Goal: Information Seeking & Learning: Learn about a topic

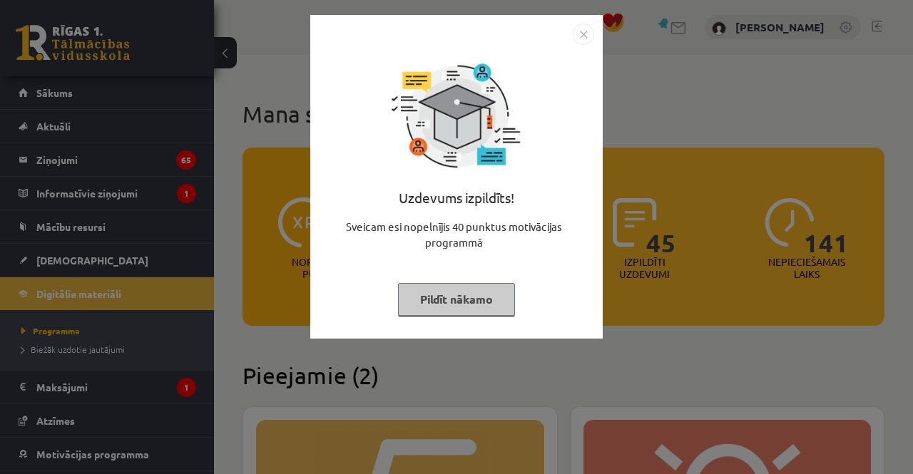
click at [477, 305] on button "Pildīt nākamo" at bounding box center [456, 299] width 117 height 33
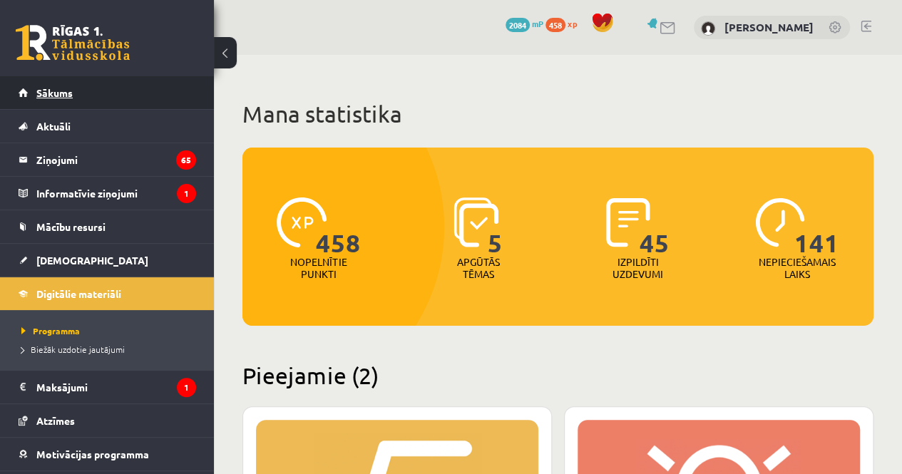
click at [127, 92] on link "Sākums" at bounding box center [108, 92] width 178 height 33
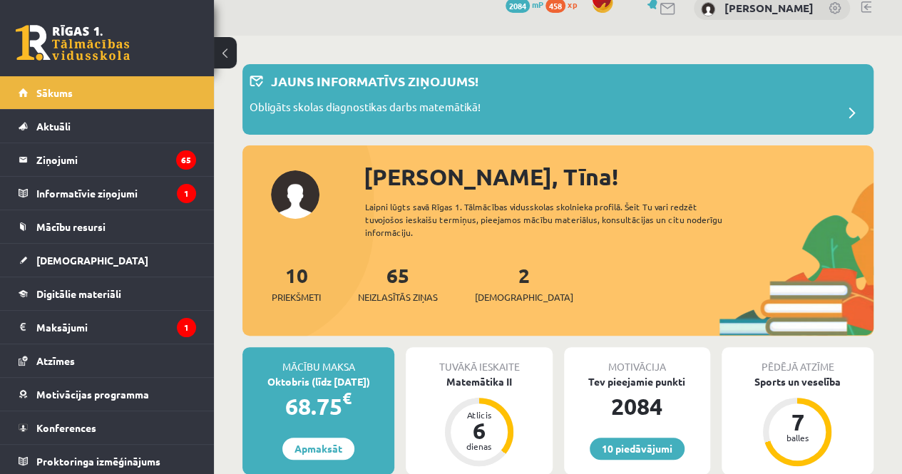
scroll to position [26, 0]
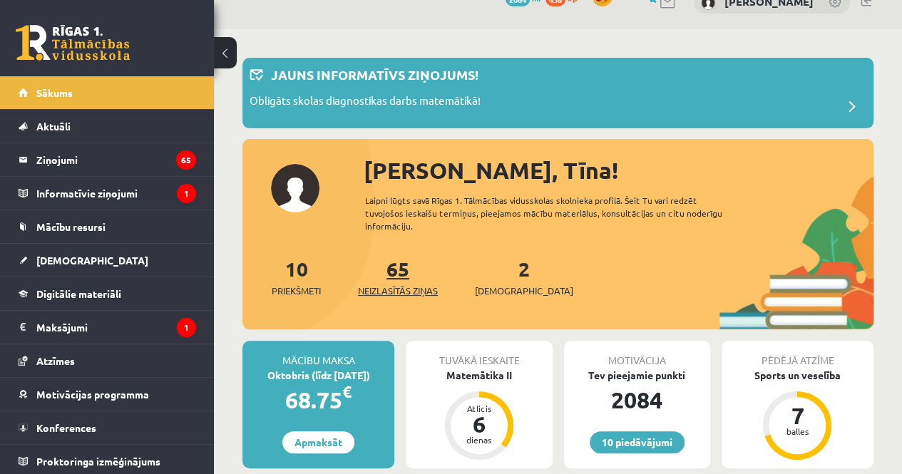
click at [404, 265] on link "65 Neizlasītās ziņas" at bounding box center [398, 277] width 80 height 42
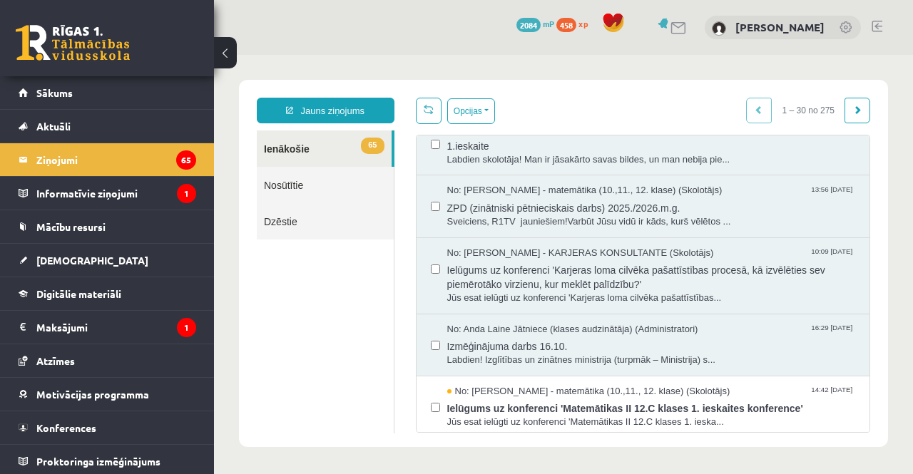
scroll to position [661, 0]
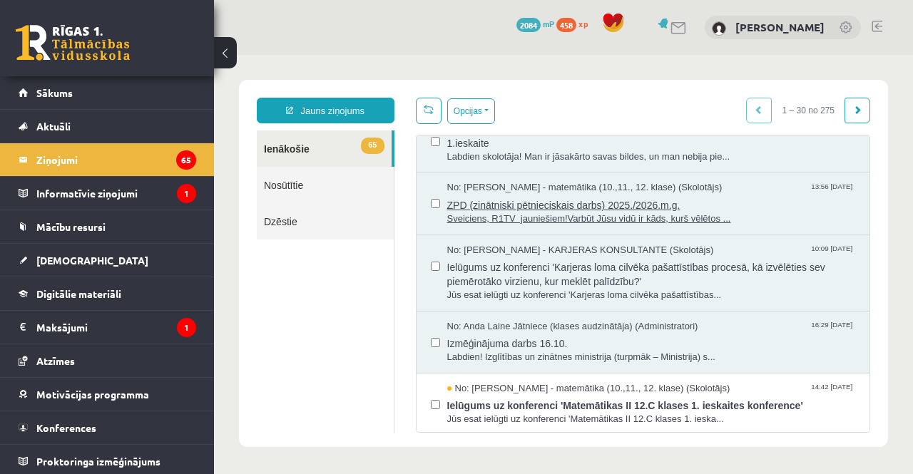
click at [579, 189] on span "No: Laima Tukāne - Grosa - matemātika (10.,11., 12. klase) (Skolotājs)" at bounding box center [584, 188] width 275 height 14
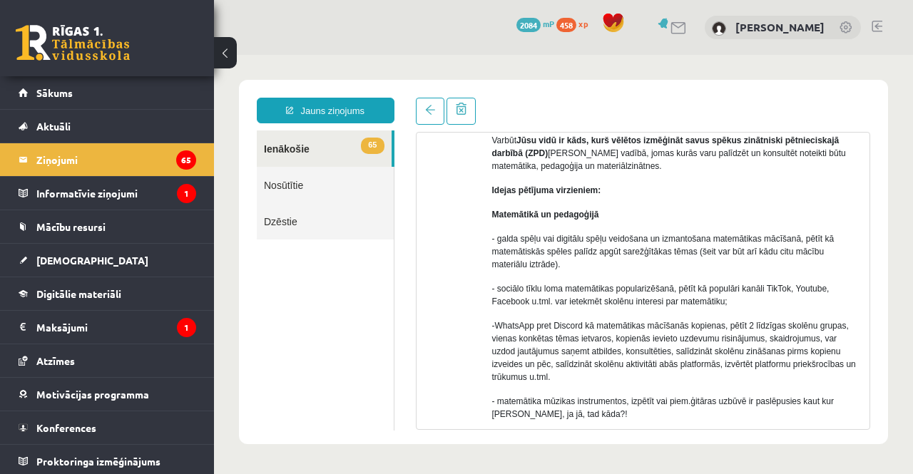
scroll to position [121, 0]
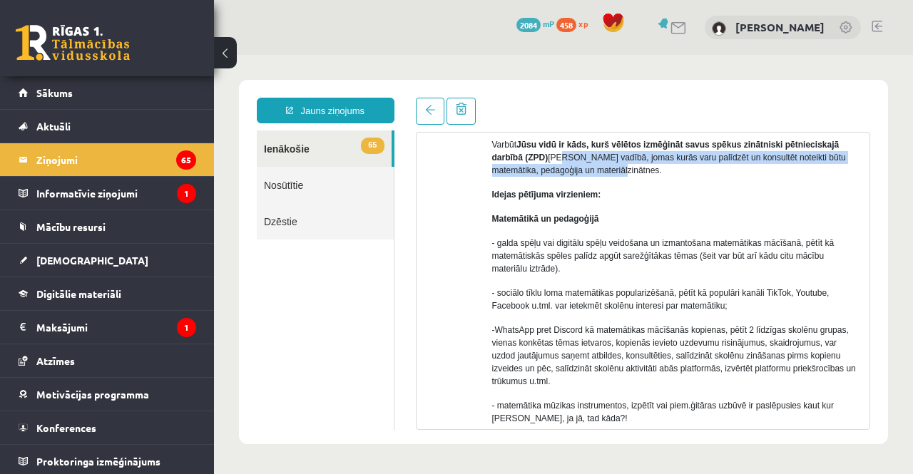
drag, startPoint x: 565, startPoint y: 162, endPoint x: 641, endPoint y: 168, distance: 76.5
click at [641, 168] on p "Varbūt Jūsu vidū ir kāds, kurš vēlētos izmēģināt savus spēkus zinātniski pētnie…" at bounding box center [675, 157] width 367 height 39
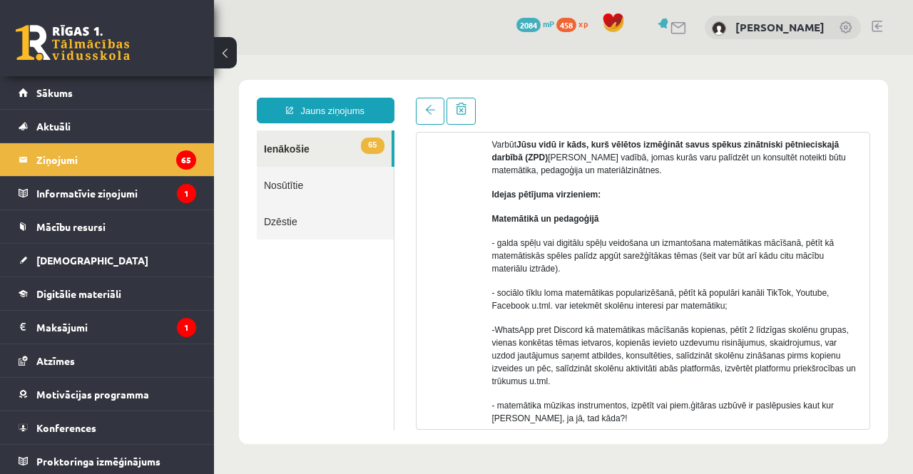
scroll to position [132, 0]
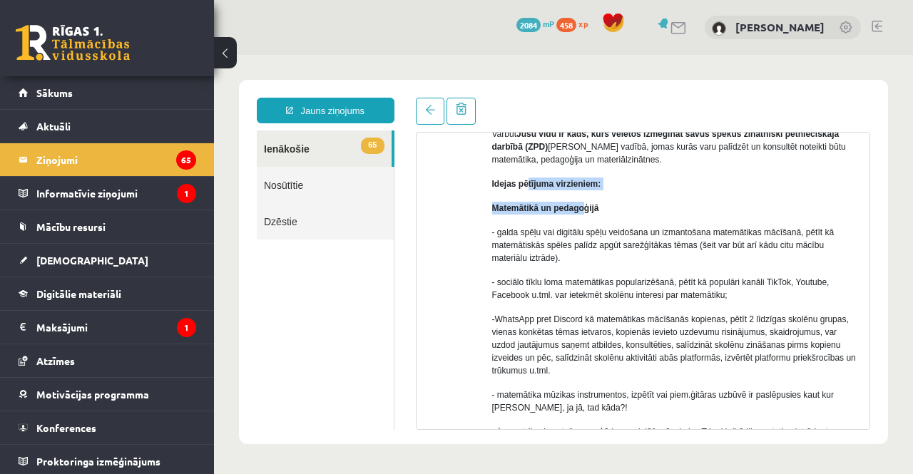
drag, startPoint x: 528, startPoint y: 185, endPoint x: 585, endPoint y: 193, distance: 57.6
click at [585, 193] on div "Sveiciens, R1TV jauniešiem! Varbūt Jūsu vidū ir kāds, kurš vēlētos izmēģināt sa…" at bounding box center [675, 457] width 367 height 732
click at [616, 198] on div "Sveiciens, R1TV jauniešiem! Varbūt Jūsu vidū ir kāds, kurš vēlētos izmēģināt sa…" at bounding box center [675, 457] width 367 height 732
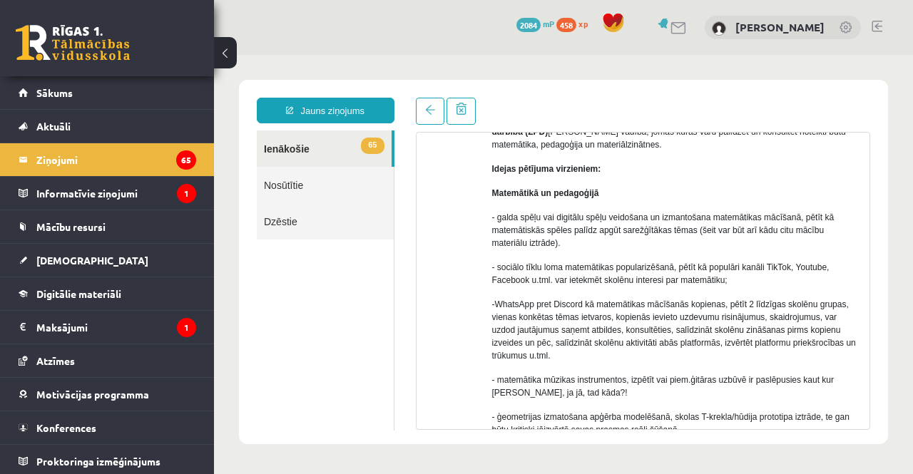
scroll to position [148, 0]
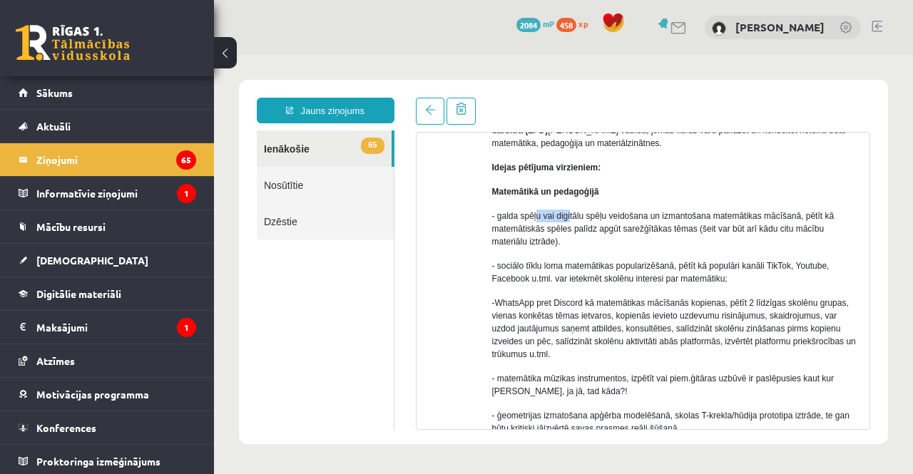
drag, startPoint x: 536, startPoint y: 214, endPoint x: 571, endPoint y: 207, distance: 35.7
click at [571, 207] on div "Sveiciens, R1TV jauniešiem! Varbūt Jūsu vidū ir kāds, kurš vēlētos izmēģināt sa…" at bounding box center [675, 440] width 367 height 732
drag, startPoint x: 572, startPoint y: 220, endPoint x: 615, endPoint y: 216, distance: 43.0
click at [615, 216] on p "- galda spēļu vai digitālu spēļu veidošana un izmantošana matemātikas mācīšanā,…" at bounding box center [675, 229] width 367 height 39
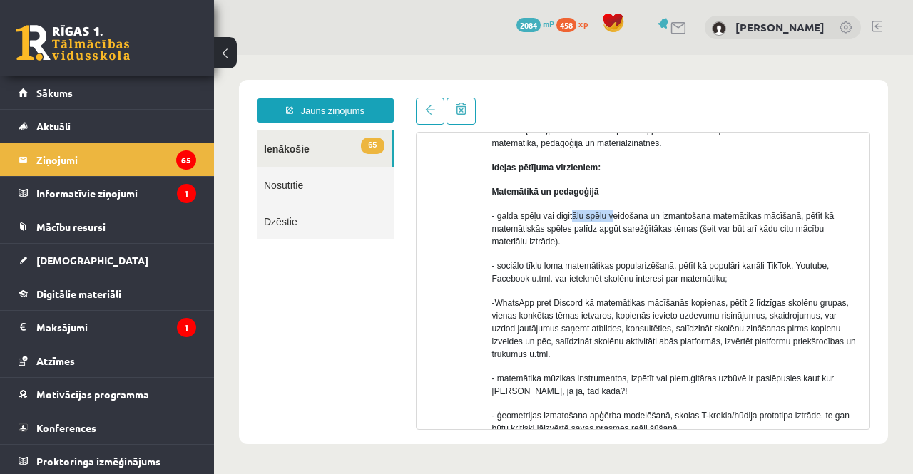
click at [615, 216] on p "- galda spēļu vai digitālu spēļu veidošana un izmantošana matemātikas mācīšanā,…" at bounding box center [675, 229] width 367 height 39
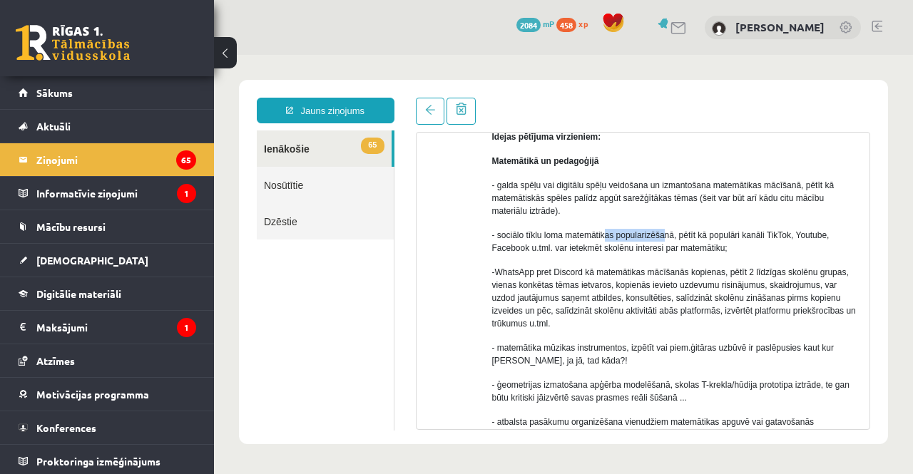
drag, startPoint x: 605, startPoint y: 223, endPoint x: 663, endPoint y: 225, distance: 58.5
click at [663, 225] on div "Sveiciens, R1TV jauniešiem! Varbūt Jūsu vidū ir kāds, kurš vēlētos izmēģināt sa…" at bounding box center [675, 410] width 367 height 732
click at [625, 250] on p "- sociālo tīklu loma matemātikas popularizēšanā, pētīt kā populāri kanāli TikTo…" at bounding box center [675, 242] width 367 height 26
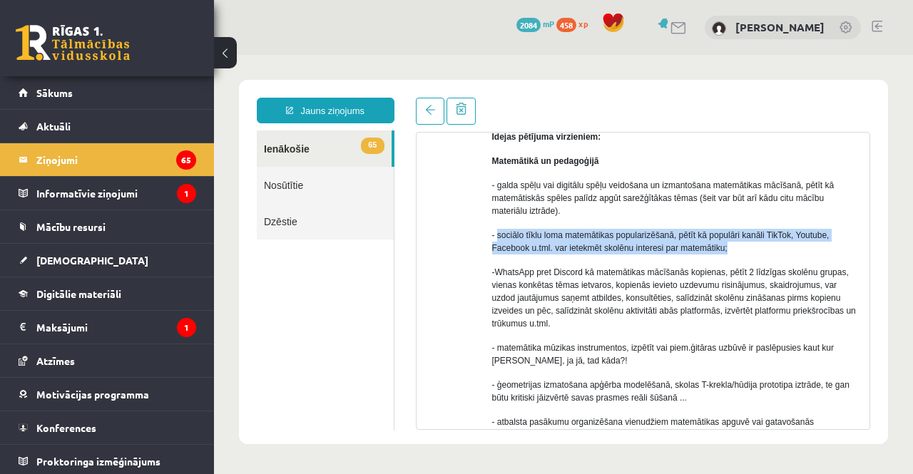
drag, startPoint x: 497, startPoint y: 233, endPoint x: 742, endPoint y: 243, distance: 244.9
click at [742, 243] on p "- sociālo tīklu loma matemātikas popularizēšanā, pētīt kā populāri kanāli TikTo…" at bounding box center [675, 242] width 367 height 26
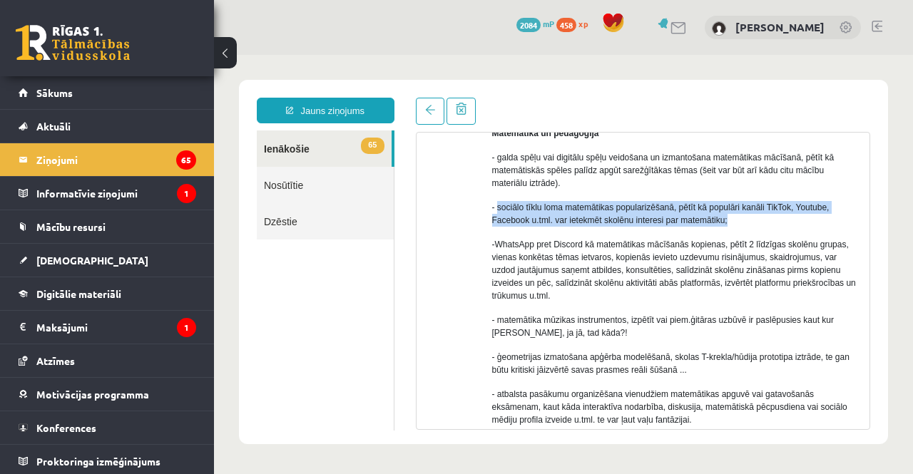
scroll to position [208, 0]
